Goal: Task Accomplishment & Management: Manage account settings

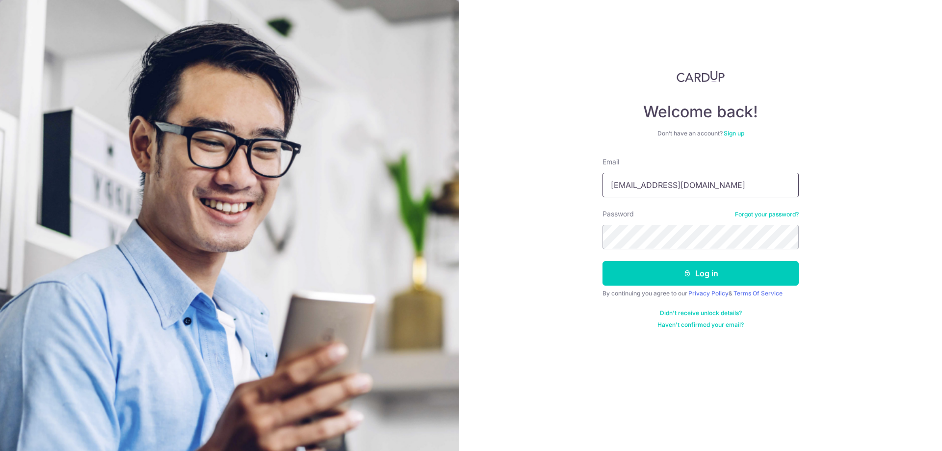
click at [670, 179] on input "[EMAIL_ADDRESS][DOMAIN_NAME]" at bounding box center [701, 185] width 196 height 25
type input "[EMAIL_ADDRESS][DOMAIN_NAME]"
click at [603, 261] on button "Log in" at bounding box center [701, 273] width 196 height 25
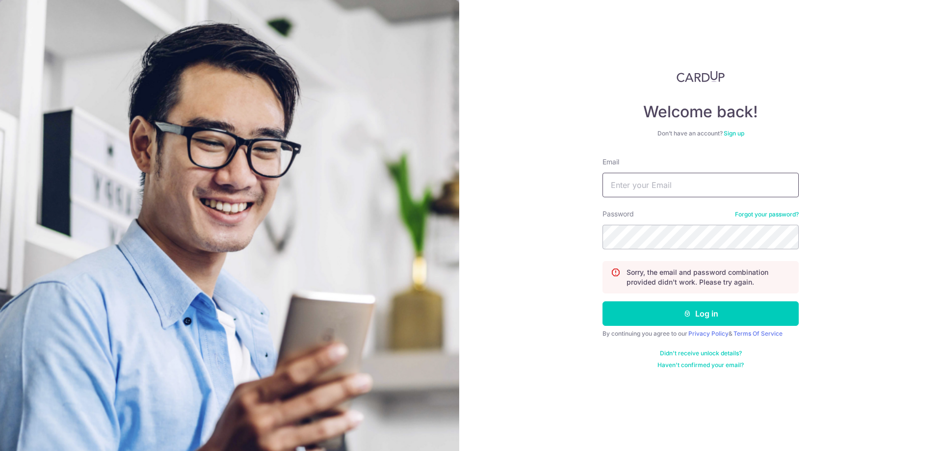
click at [650, 185] on input "Email" at bounding box center [701, 185] width 196 height 25
click at [669, 189] on input "[EMAIL_ADDRESS][DOMAIN_NAME]" at bounding box center [701, 185] width 196 height 25
type input "[EMAIL_ADDRESS][DOMAIN_NAME]"
click at [603, 301] on button "Log in" at bounding box center [701, 313] width 196 height 25
click at [666, 184] on input "[EMAIL_ADDRESS][DOMAIN_NAME]" at bounding box center [701, 185] width 196 height 25
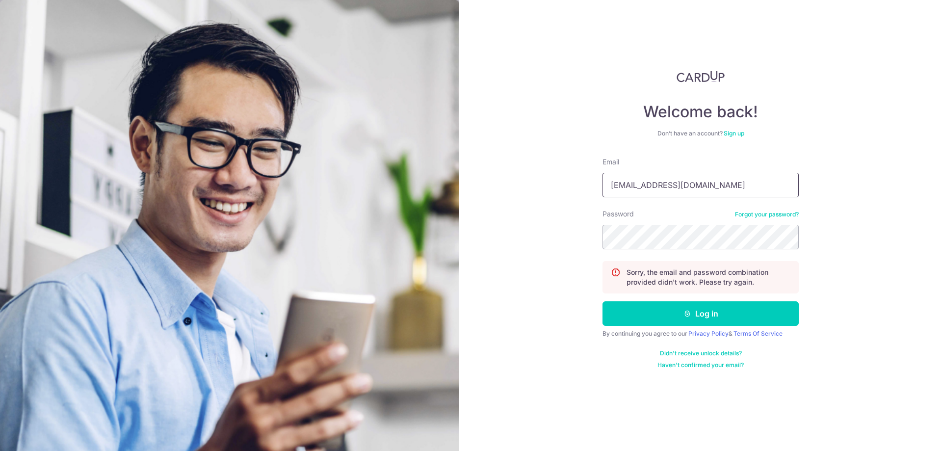
type input "[EMAIL_ADDRESS][DOMAIN_NAME]"
click at [603, 301] on button "Log in" at bounding box center [701, 313] width 196 height 25
click at [668, 183] on input "[EMAIL_ADDRESS][DOMAIN_NAME]" at bounding box center [701, 185] width 196 height 25
type input "[EMAIL_ADDRESS][DOMAIN_NAME]"
click at [603, 301] on button "Log in" at bounding box center [701, 313] width 196 height 25
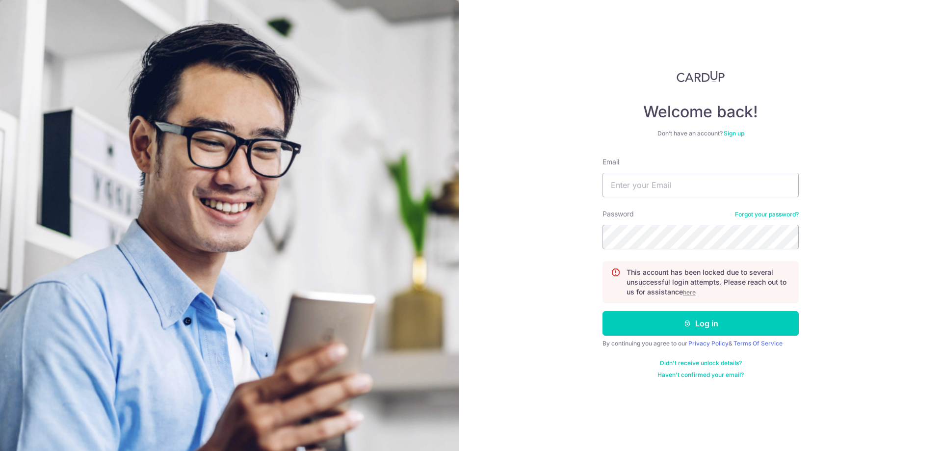
click at [773, 216] on link "Forgot your password?" at bounding box center [767, 214] width 64 height 8
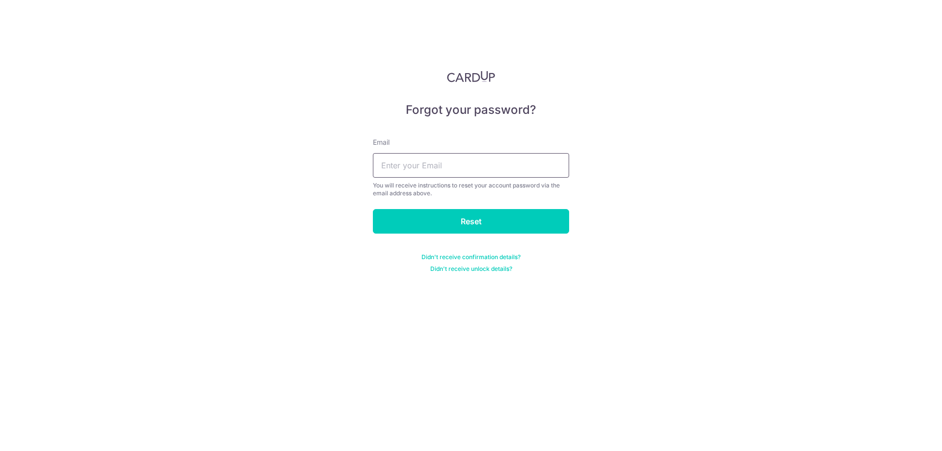
click at [475, 168] on input "text" at bounding box center [471, 165] width 196 height 25
type input "benjaminphuakunlin@gmail.com"
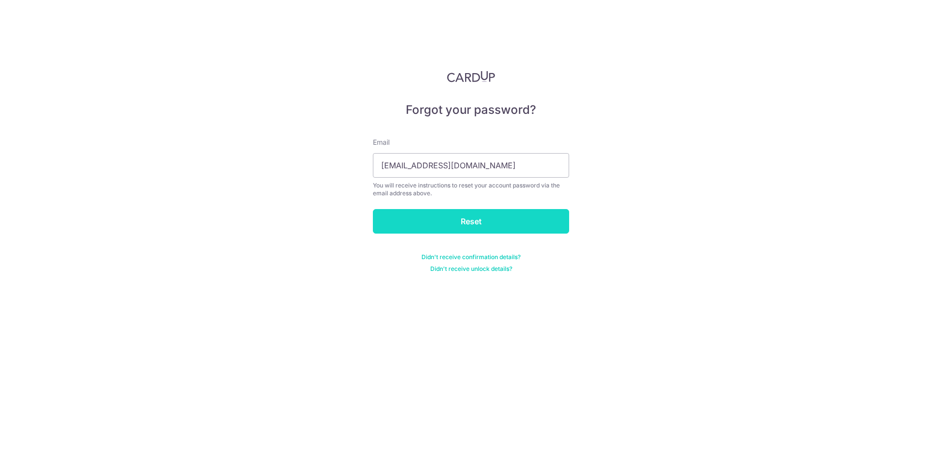
click at [477, 219] on input "Reset" at bounding box center [471, 221] width 196 height 25
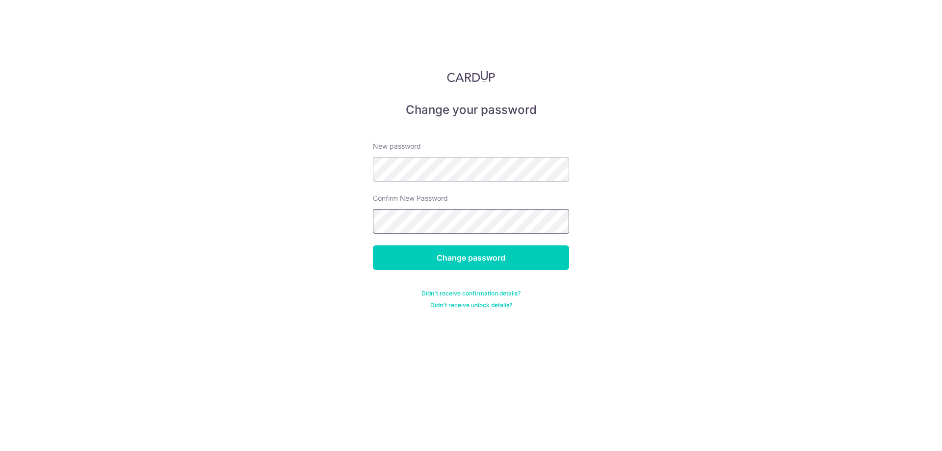
click at [373, 245] on input "Change password" at bounding box center [471, 257] width 196 height 25
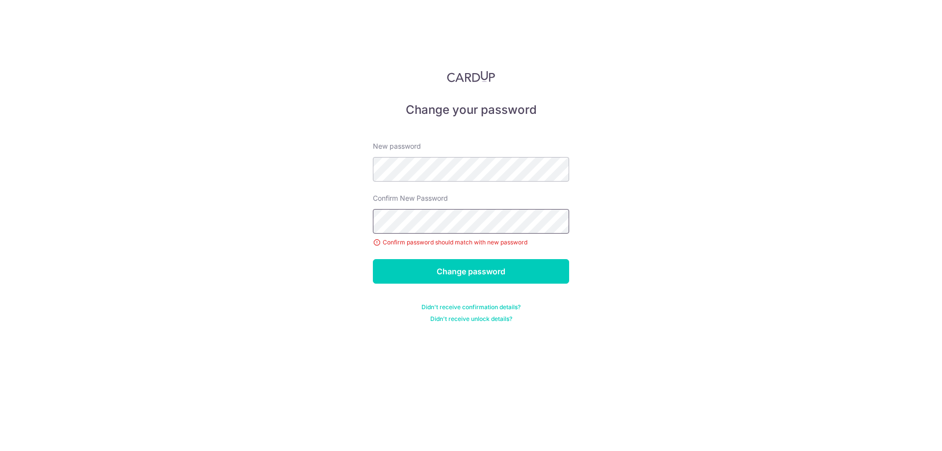
click at [373, 259] on input "Change password" at bounding box center [471, 271] width 196 height 25
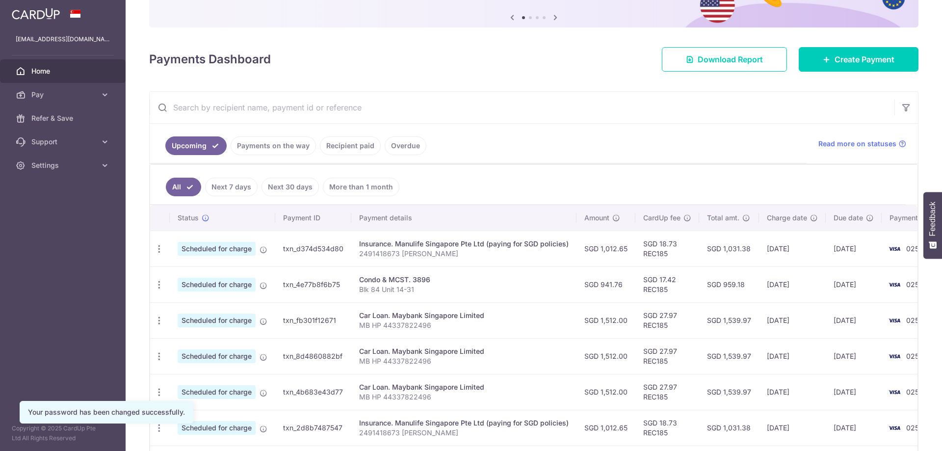
scroll to position [49, 0]
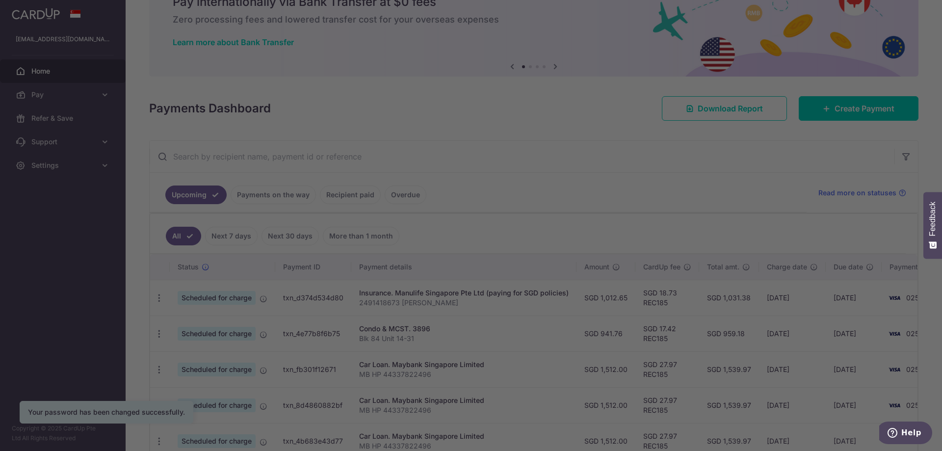
click at [626, 203] on div at bounding box center [475, 227] width 951 height 455
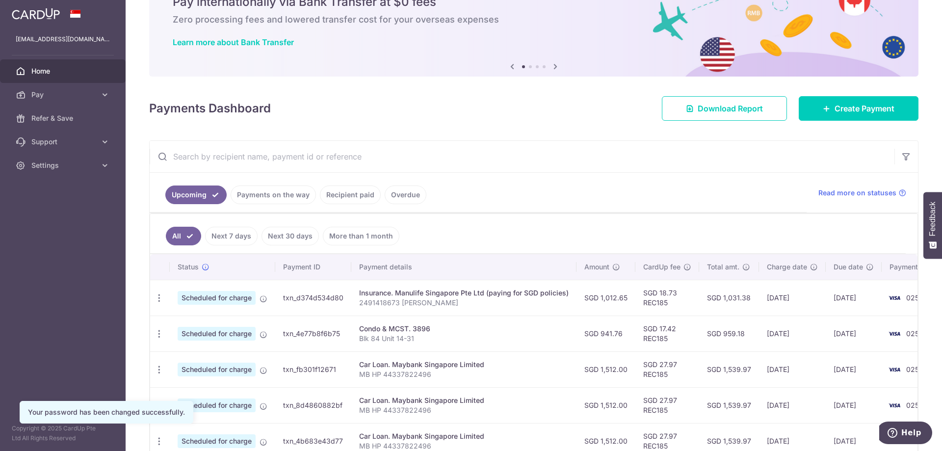
click at [352, 201] on link "Recipient paid" at bounding box center [350, 194] width 61 height 19
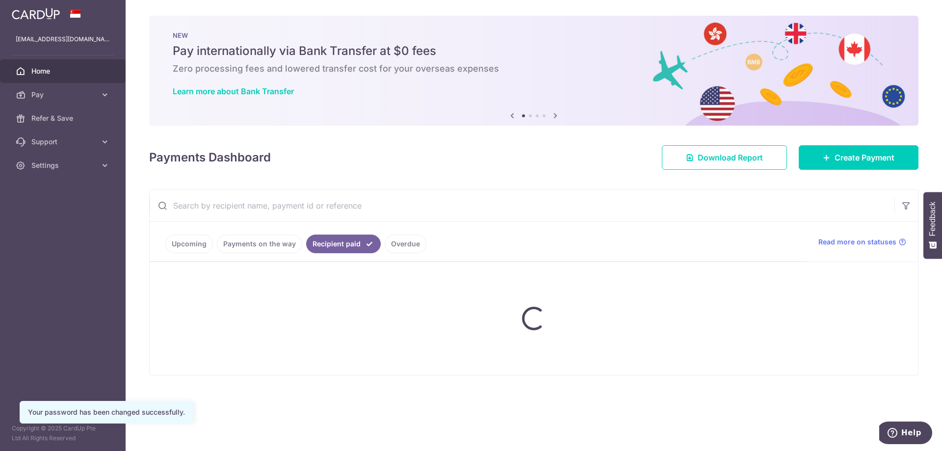
scroll to position [0, 0]
